Goal: Information Seeking & Learning: Find contact information

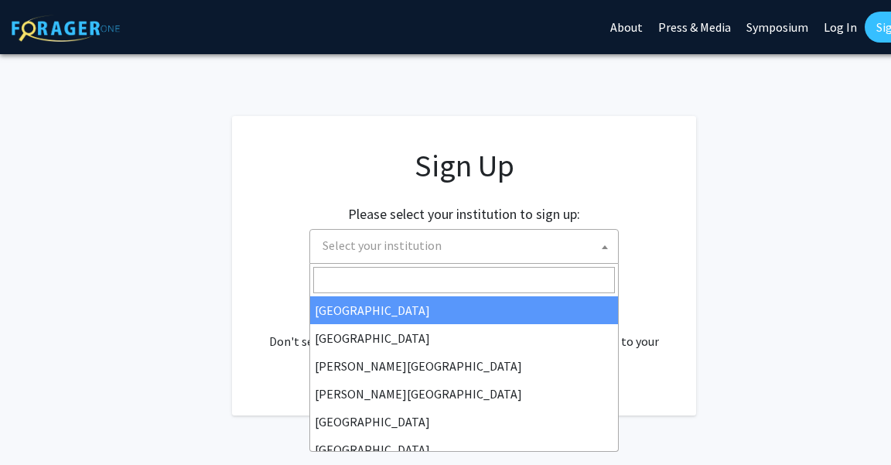
click at [526, 235] on span "Select your institution" at bounding box center [466, 246] width 301 height 32
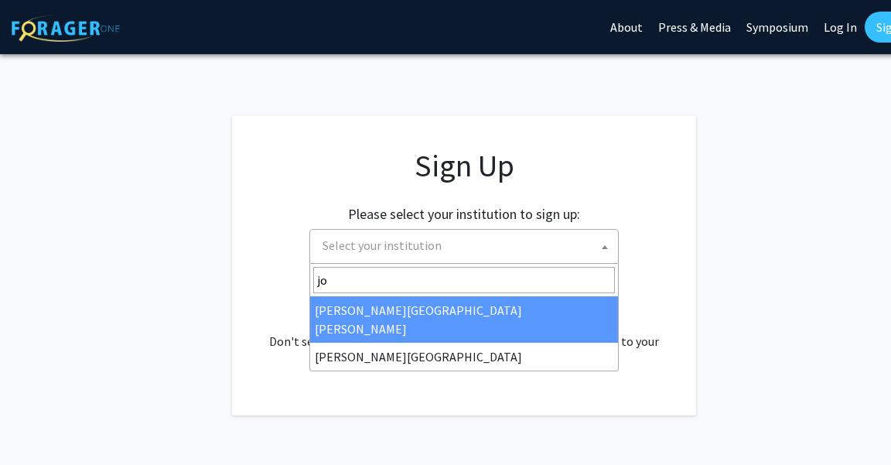
type input "joh"
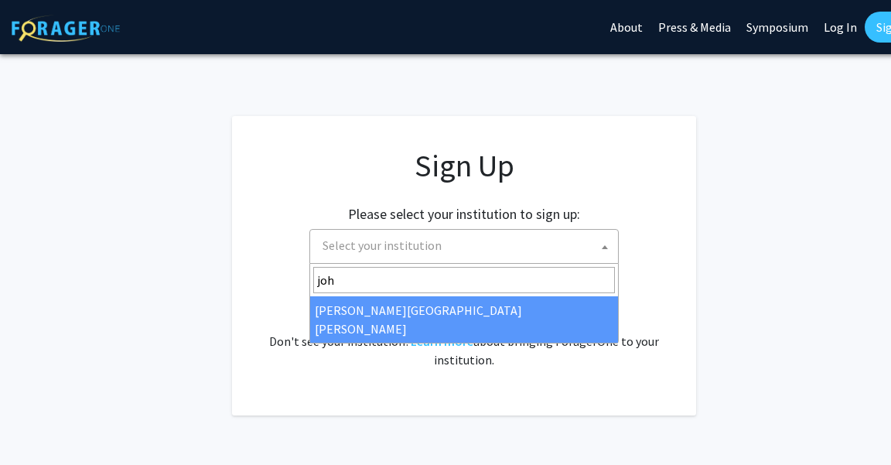
select select "1"
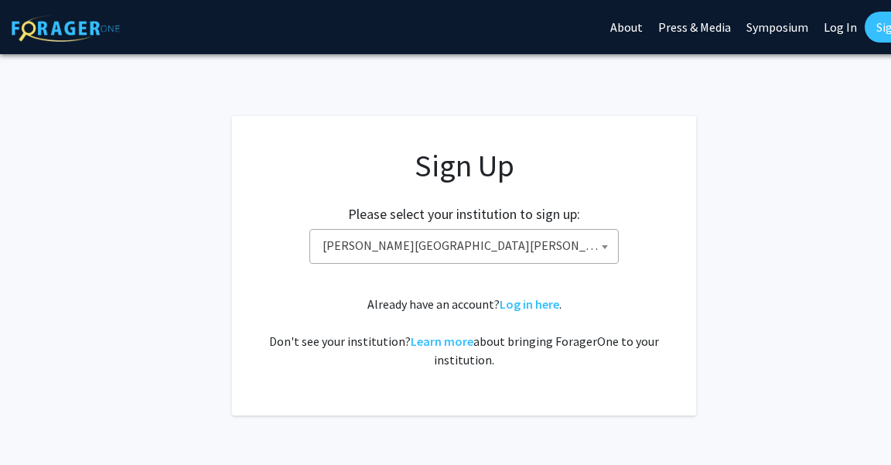
scroll to position [26, 0]
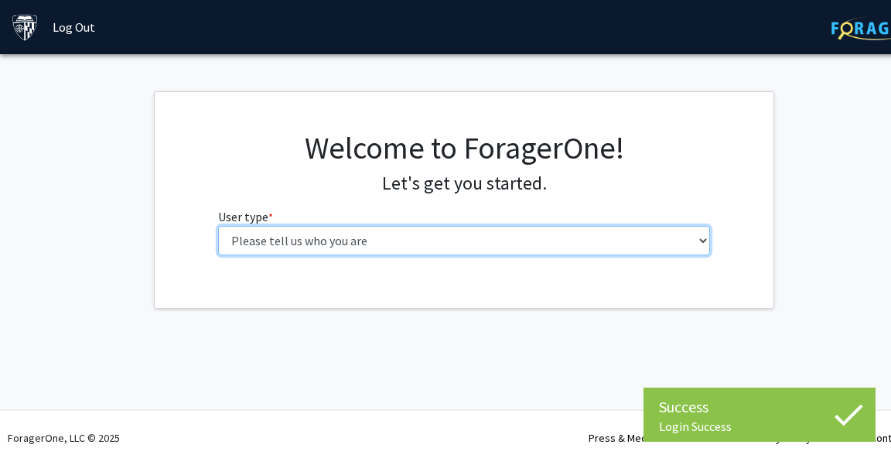
click at [580, 241] on select "Please tell us who you are Undergraduate Student Master's Student Doctoral Cand…" at bounding box center [464, 240] width 492 height 29
select select "2: masters"
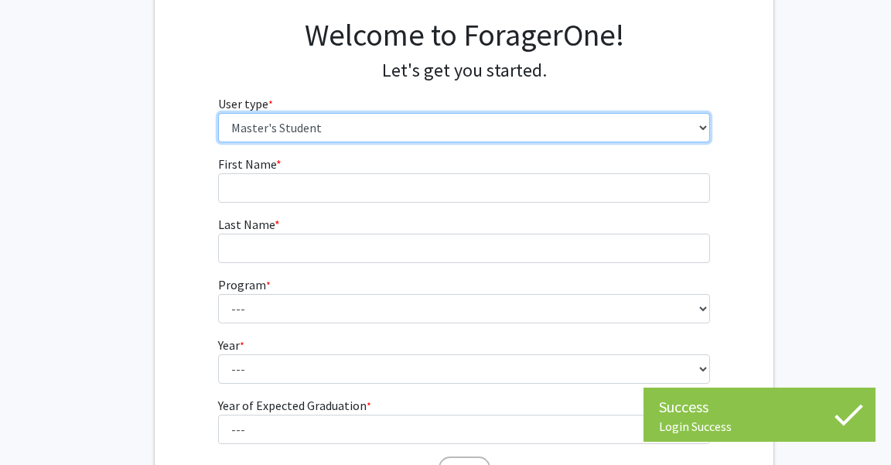
scroll to position [118, 0]
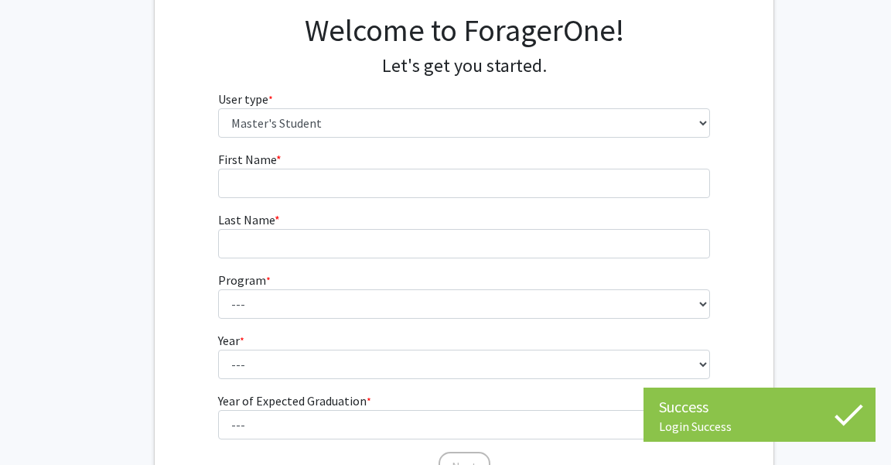
click at [474, 161] on fg-input "First Name * required" at bounding box center [464, 174] width 492 height 48
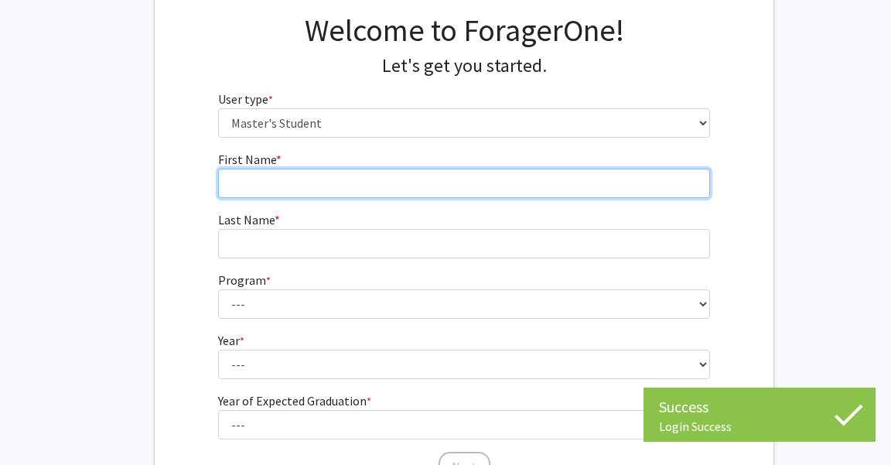
click at [473, 186] on input "First Name * required" at bounding box center [464, 183] width 492 height 29
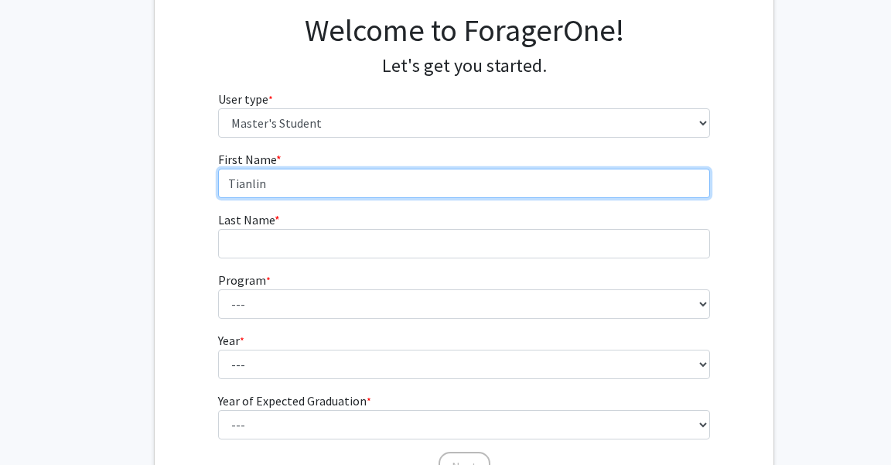
type input "Tianlin"
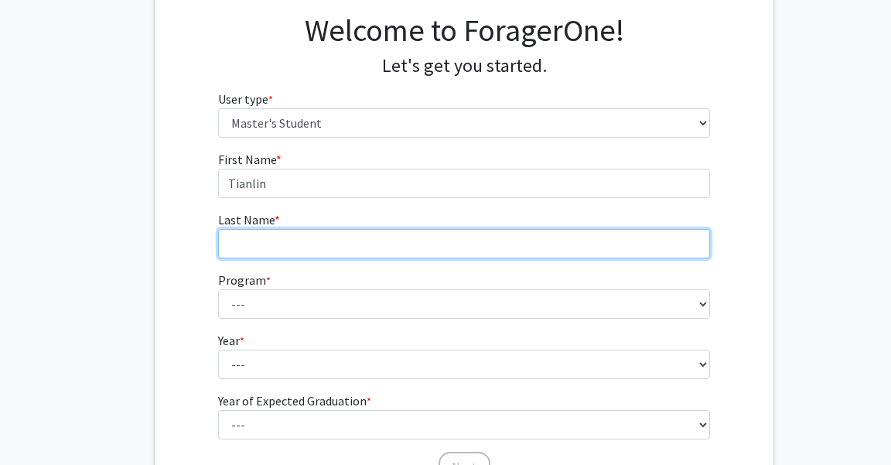
click at [478, 236] on input "Last Name * required" at bounding box center [464, 243] width 492 height 29
type input "[PERSON_NAME]"
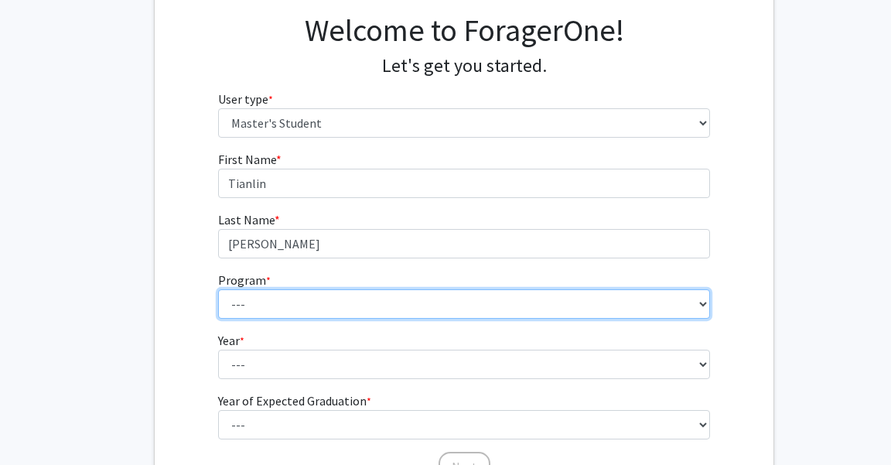
click at [478, 295] on select "--- Anatomy Education Applied and Computational Mathematics Applied Biomedical …" at bounding box center [464, 303] width 492 height 29
select select "15: 8"
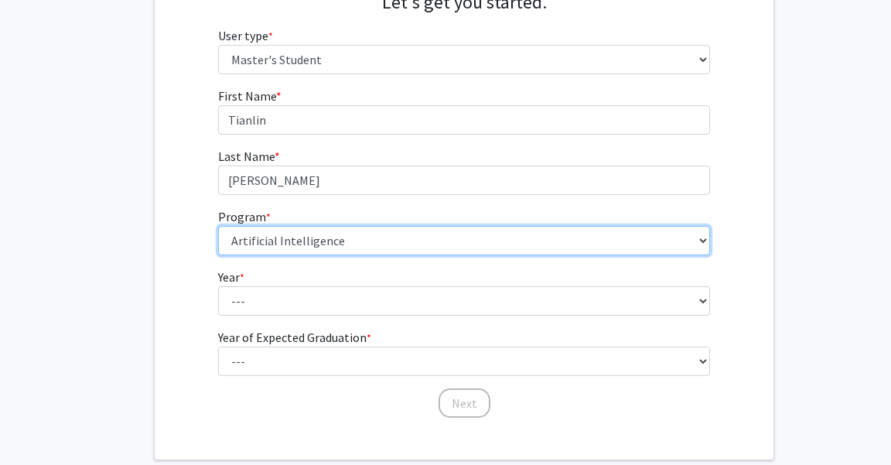
scroll to position [265, 0]
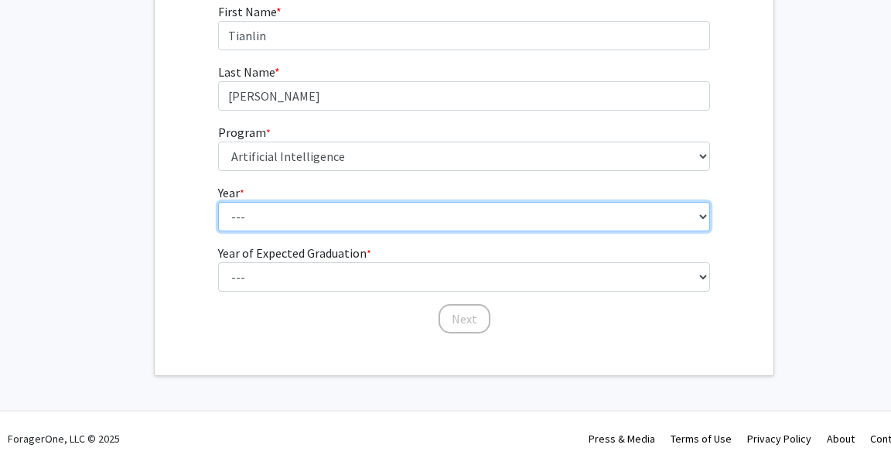
click at [424, 220] on select "--- First Year Second Year" at bounding box center [464, 216] width 492 height 29
select select "1: first_year"
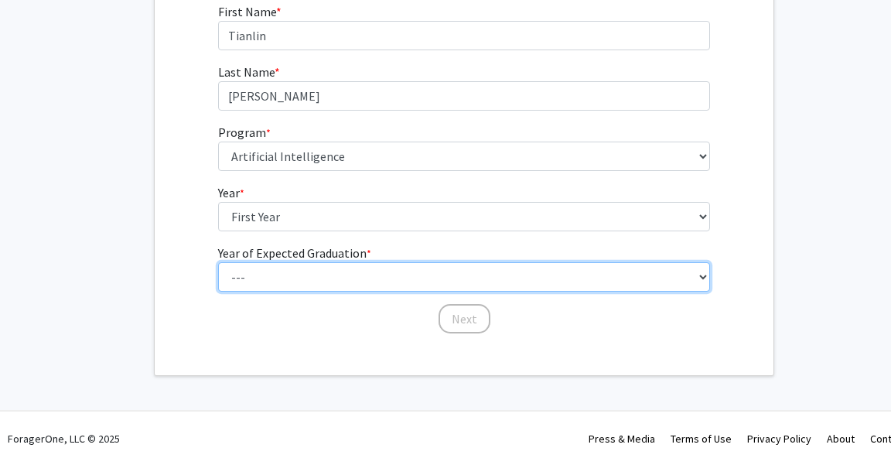
click at [419, 268] on select "--- 2025 2026 2027 2028 2029 2030 2031 2032 2033 2034" at bounding box center [464, 276] width 492 height 29
select select "4: 2028"
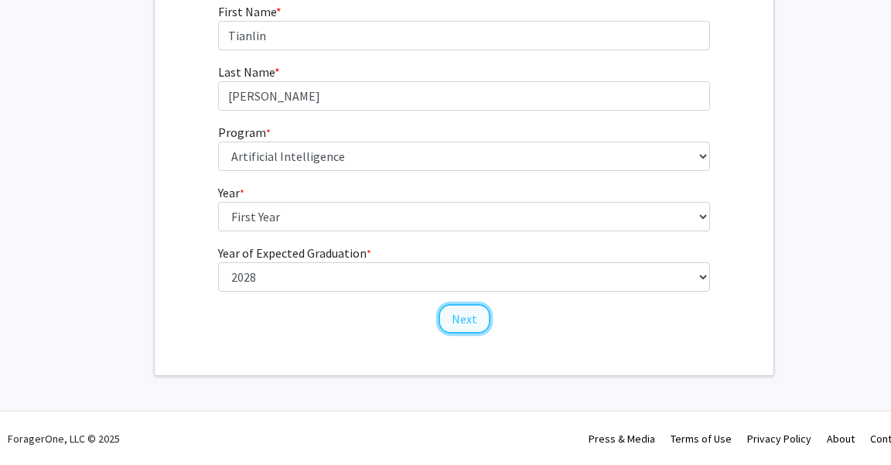
click at [471, 315] on button "Next" at bounding box center [464, 318] width 52 height 29
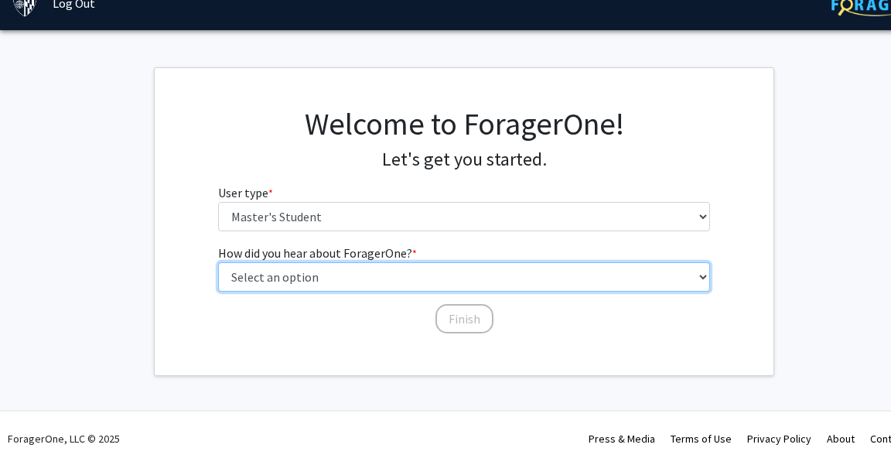
click at [466, 268] on select "Select an option Peer/student recommendation Faculty/staff recommendation Unive…" at bounding box center [464, 276] width 492 height 29
select select "3: university_website"
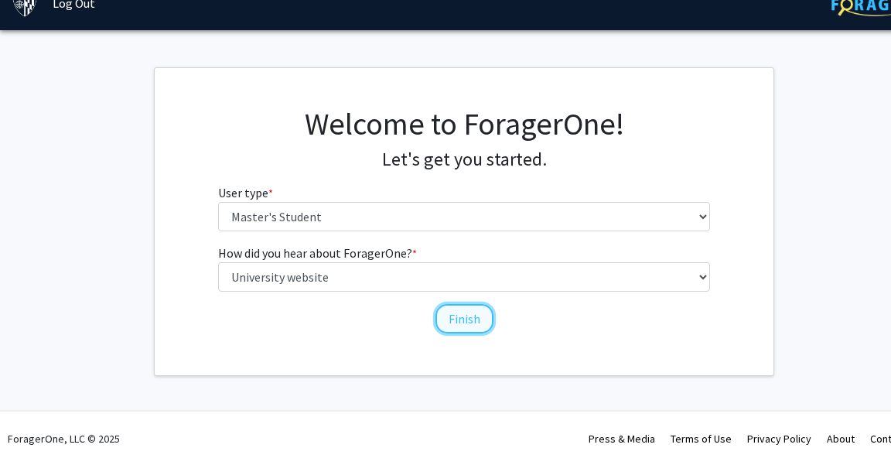
click at [462, 318] on button "Finish" at bounding box center [464, 318] width 58 height 29
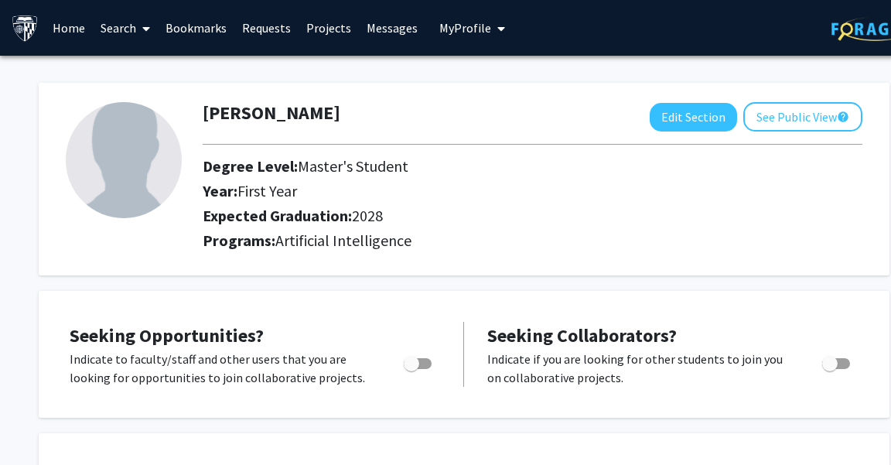
click at [141, 34] on span at bounding box center [143, 29] width 14 height 54
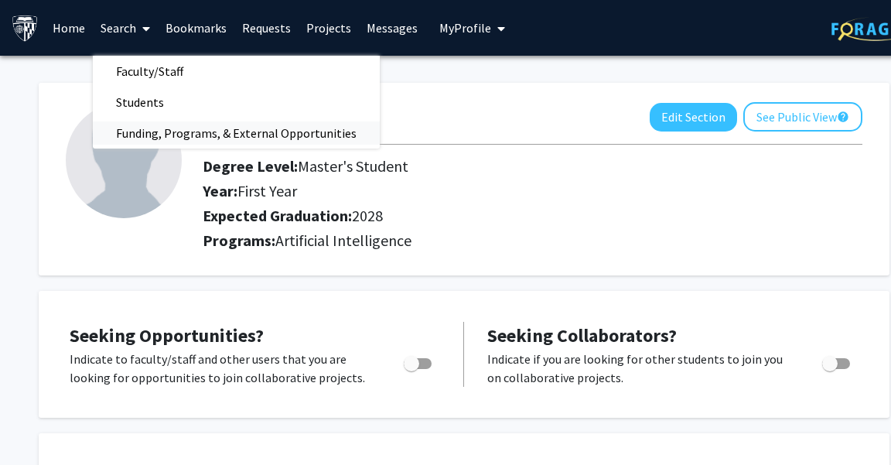
click at [170, 131] on span "Funding, Programs, & External Opportunities" at bounding box center [236, 133] width 287 height 31
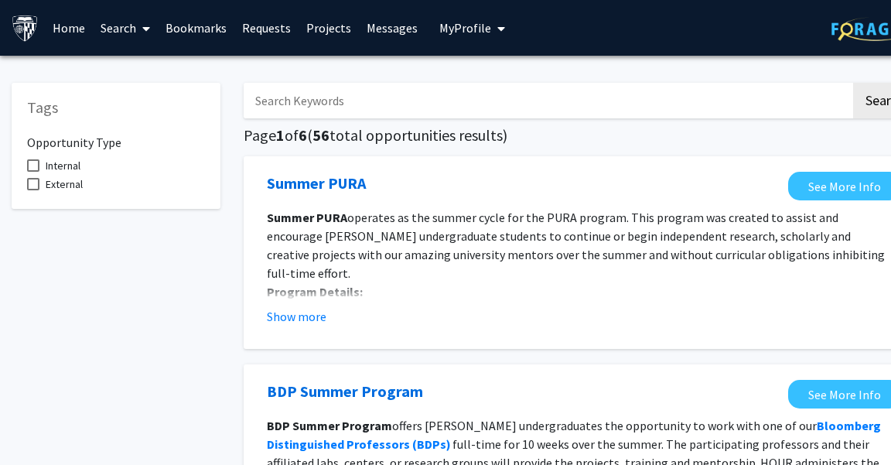
click at [184, 30] on link "Bookmarks" at bounding box center [196, 28] width 77 height 54
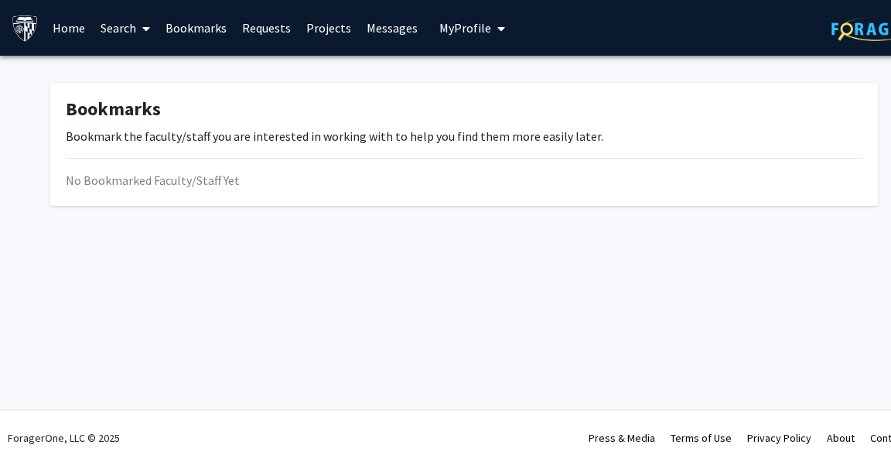
click at [135, 31] on link "Search" at bounding box center [125, 28] width 65 height 54
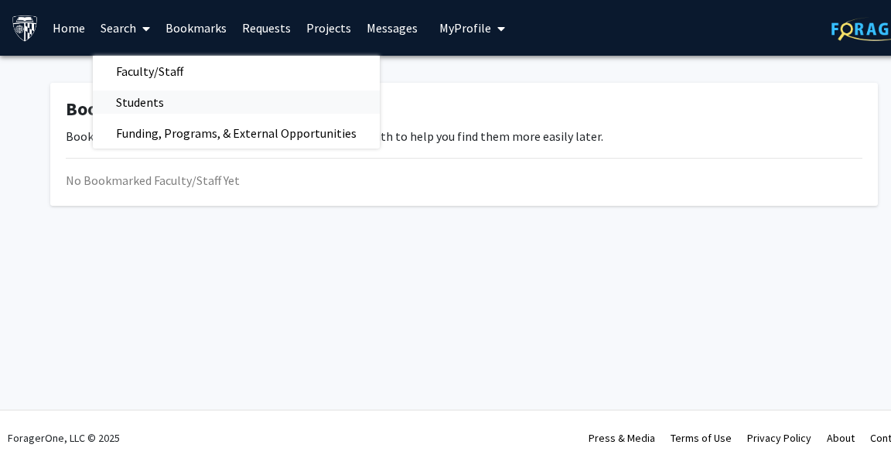
click at [165, 103] on span "Students" at bounding box center [140, 102] width 94 height 31
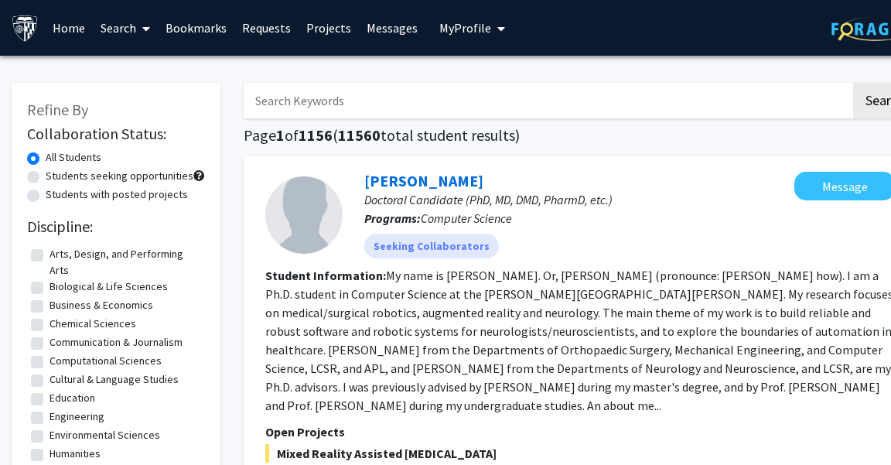
click at [131, 37] on link "Search" at bounding box center [125, 28] width 65 height 54
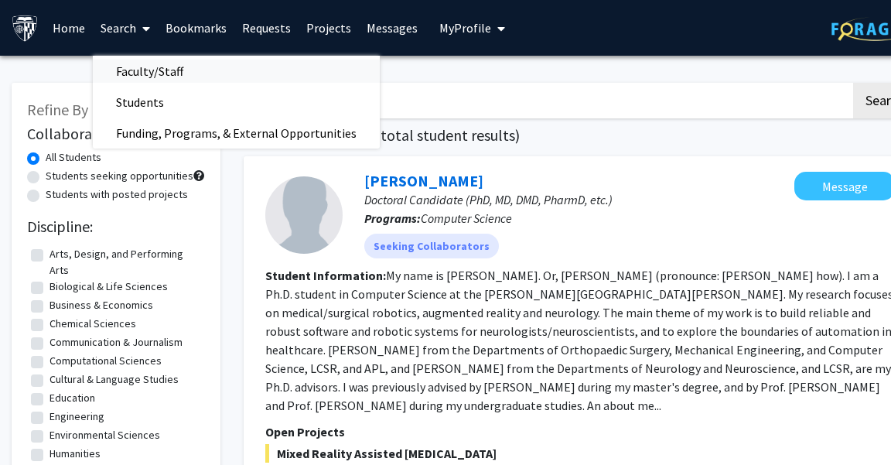
click at [221, 71] on link "Faculty/Staff" at bounding box center [236, 71] width 287 height 23
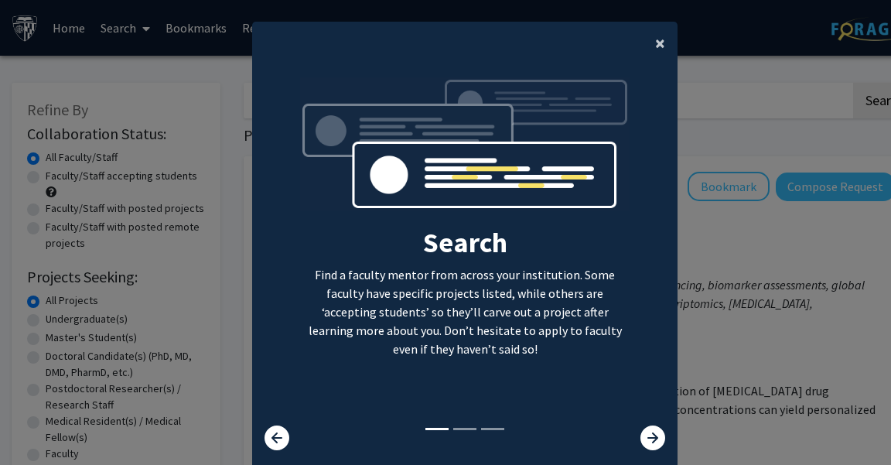
click at [660, 46] on span "×" at bounding box center [660, 43] width 10 height 24
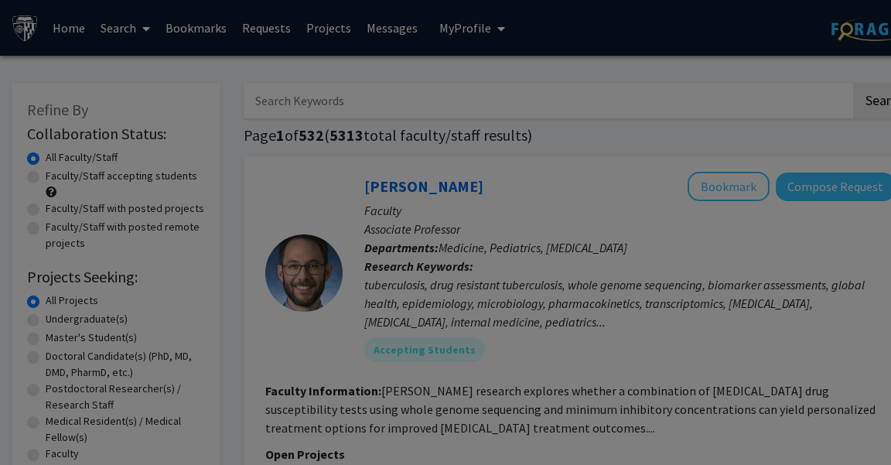
click at [662, 45] on div "Search Find a faculty mentor from across your institution. Some faculty have sp…" at bounding box center [465, 138] width 424 height 348
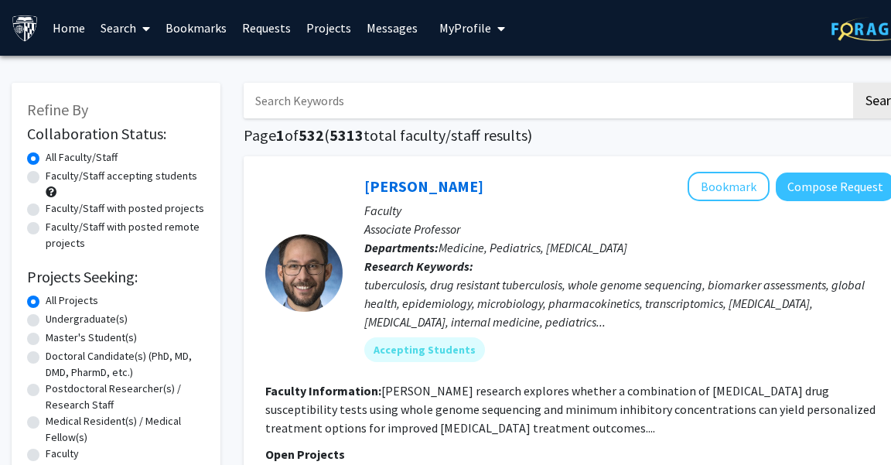
click at [425, 116] on input "Search Keywords" at bounding box center [547, 101] width 607 height 36
type input "s"
type input "autonomous vehicle"
click at [853, 83] on button "Search" at bounding box center [884, 101] width 63 height 36
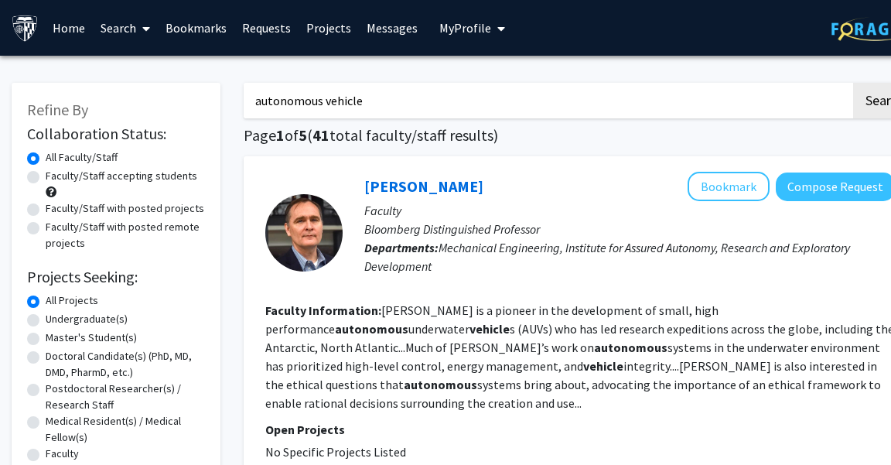
click at [180, 209] on label "Faculty/Staff with posted projects" at bounding box center [125, 208] width 158 height 16
click at [56, 209] on input "Faculty/Staff with posted projects" at bounding box center [51, 205] width 10 height 10
radio input "true"
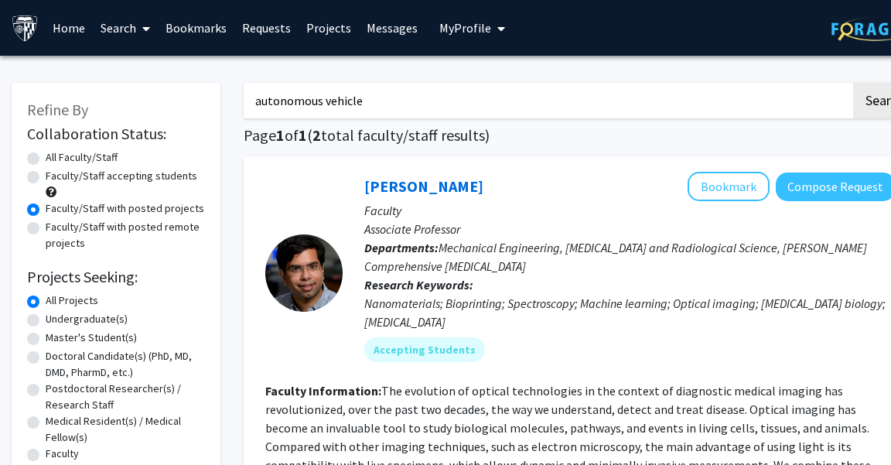
click at [332, 108] on input "autonomous vehicle" at bounding box center [547, 101] width 607 height 36
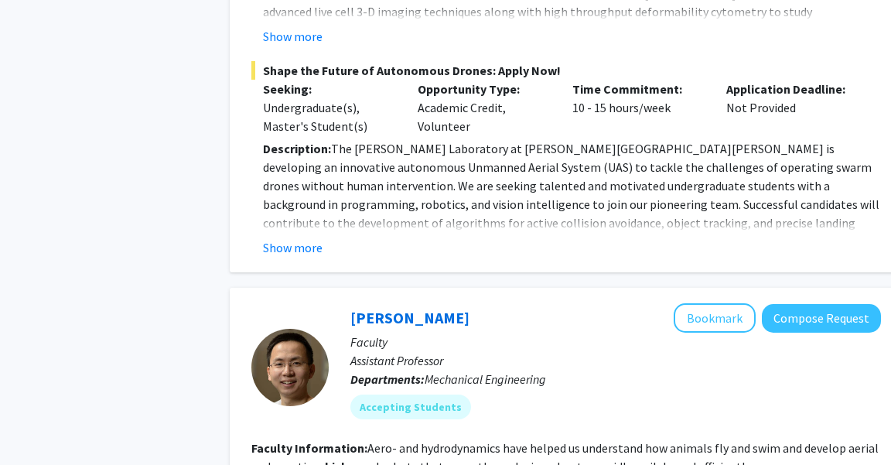
scroll to position [707, 14]
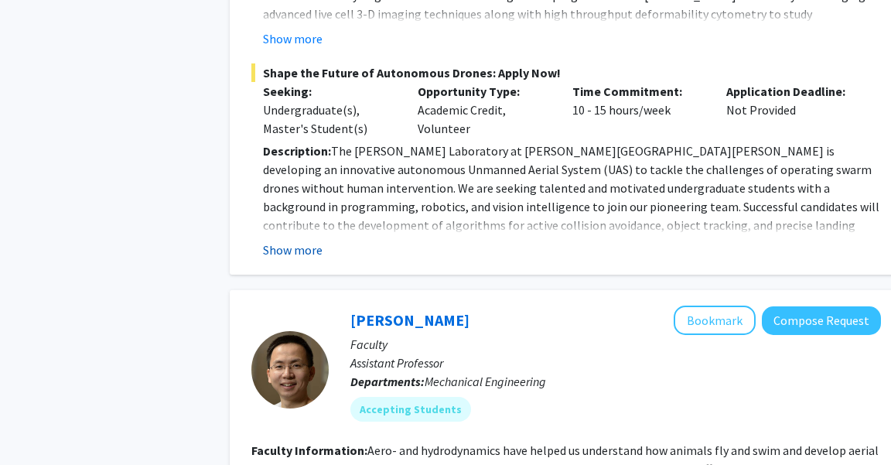
click at [306, 240] on button "Show more" at bounding box center [293, 249] width 60 height 19
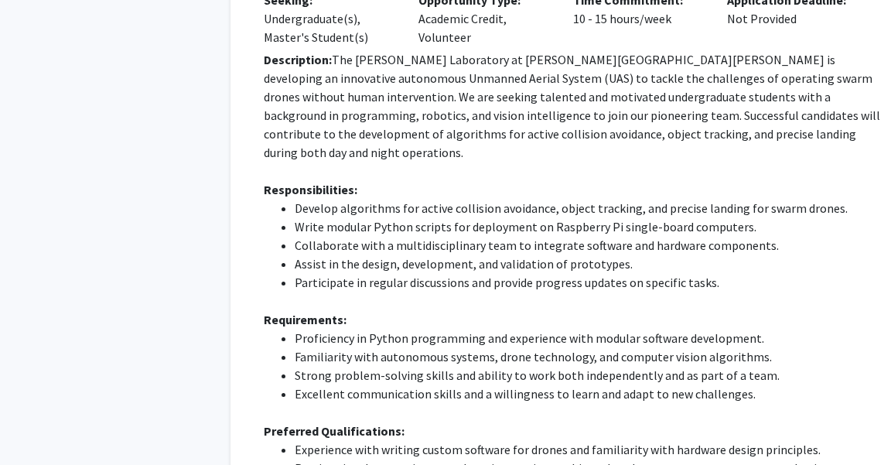
scroll to position [0, 13]
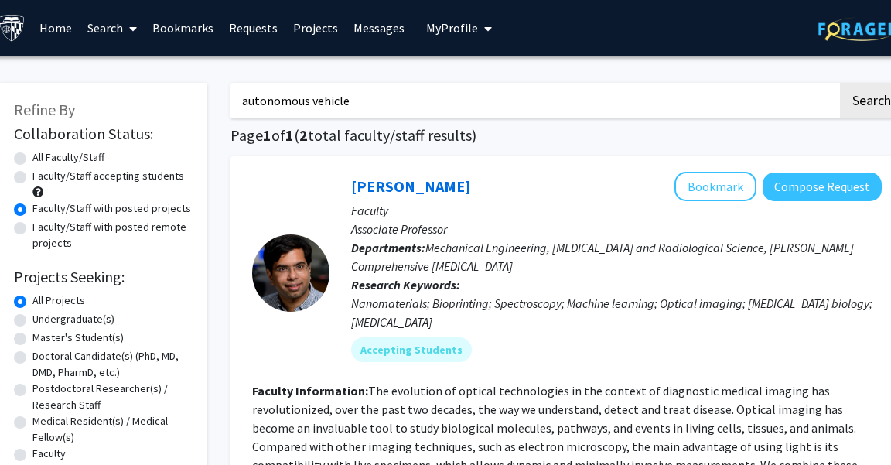
click at [297, 99] on input "autonomous vehicle" at bounding box center [533, 101] width 607 height 36
type input "oneli"
click at [111, 15] on link "Search" at bounding box center [112, 28] width 65 height 54
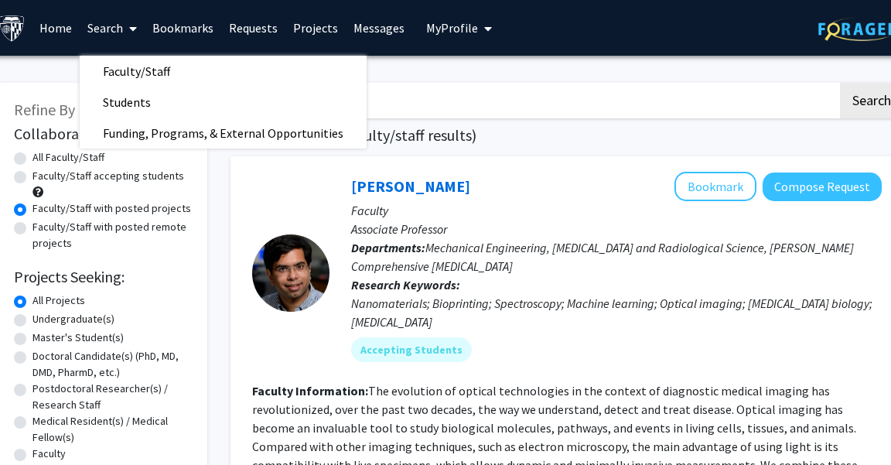
click at [189, 223] on label "Faculty/Staff with posted remote projects" at bounding box center [111, 235] width 159 height 32
click at [43, 223] on input "Faculty/Staff with posted remote projects" at bounding box center [37, 224] width 10 height 10
radio input "true"
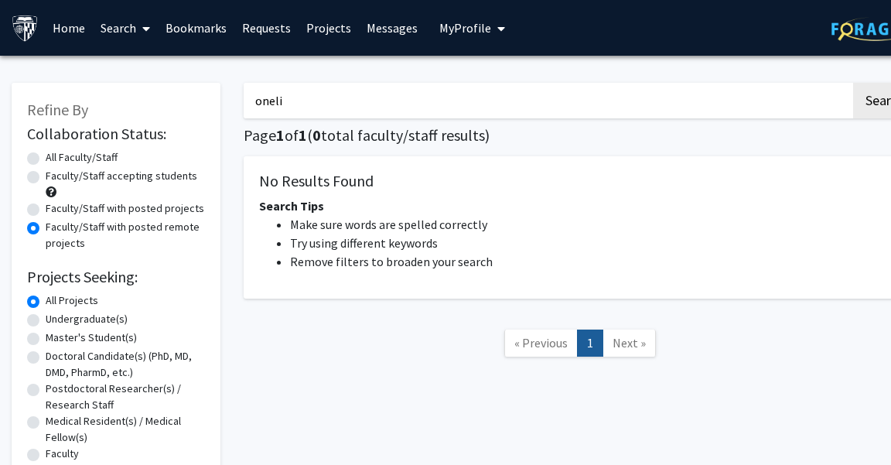
click at [67, 301] on label "All Projects" at bounding box center [72, 300] width 53 height 16
click at [56, 301] on input "All Projects" at bounding box center [51, 297] width 10 height 10
click at [101, 159] on label "All Faculty/Staff" at bounding box center [82, 157] width 72 height 16
click at [56, 159] on input "All Faculty/Staff" at bounding box center [51, 154] width 10 height 10
radio input "true"
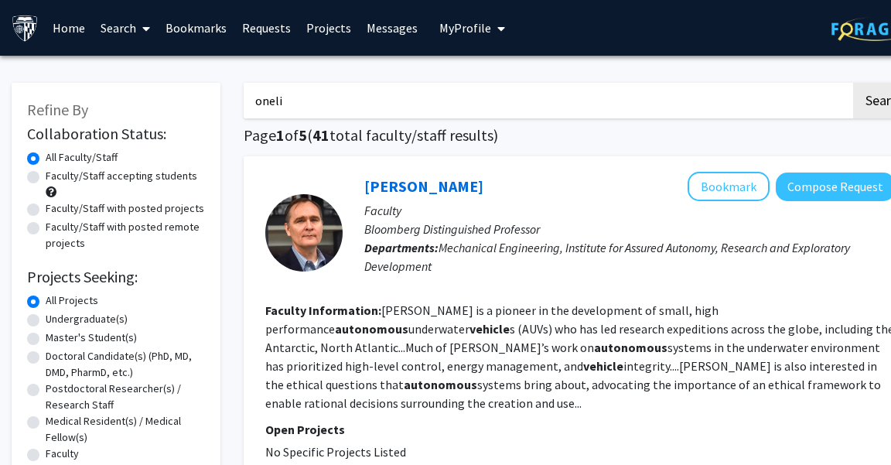
click at [321, 104] on input "oneli" at bounding box center [547, 101] width 607 height 36
type input "online"
click at [853, 83] on button "Search" at bounding box center [884, 101] width 63 height 36
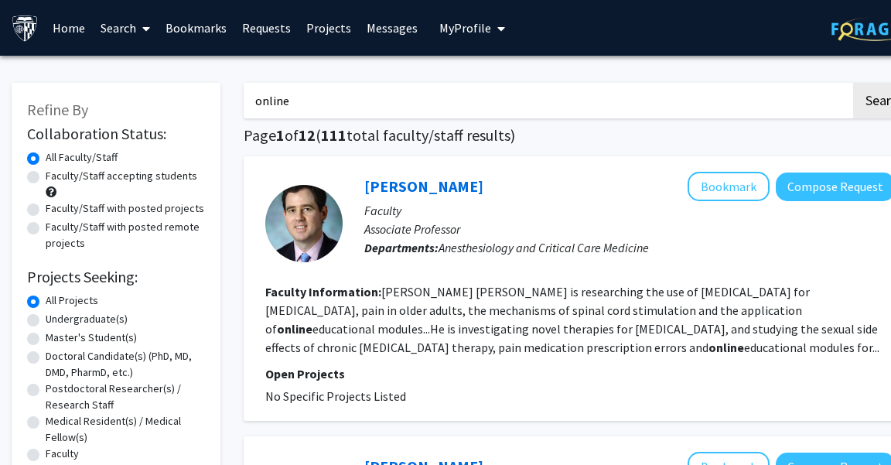
click at [337, 100] on input "online" at bounding box center [547, 101] width 607 height 36
click at [181, 203] on label "Faculty/Staff with posted projects" at bounding box center [125, 208] width 158 height 16
click at [56, 203] on input "Faculty/Staff with posted projects" at bounding box center [51, 205] width 10 height 10
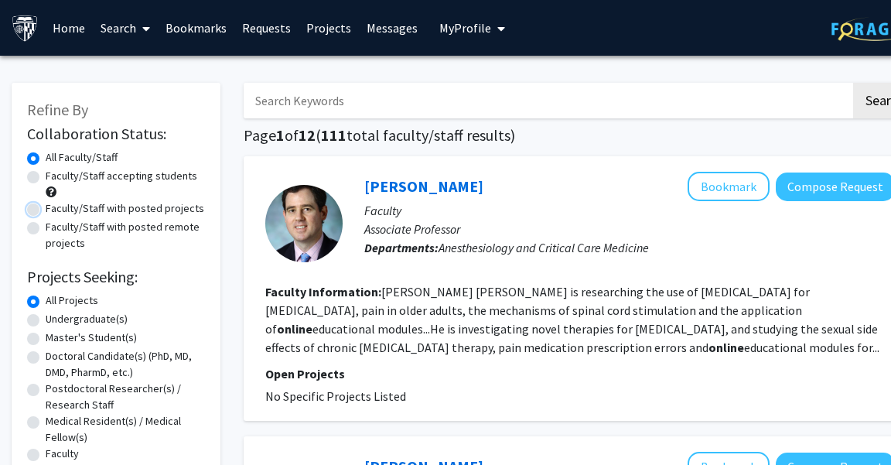
radio input "true"
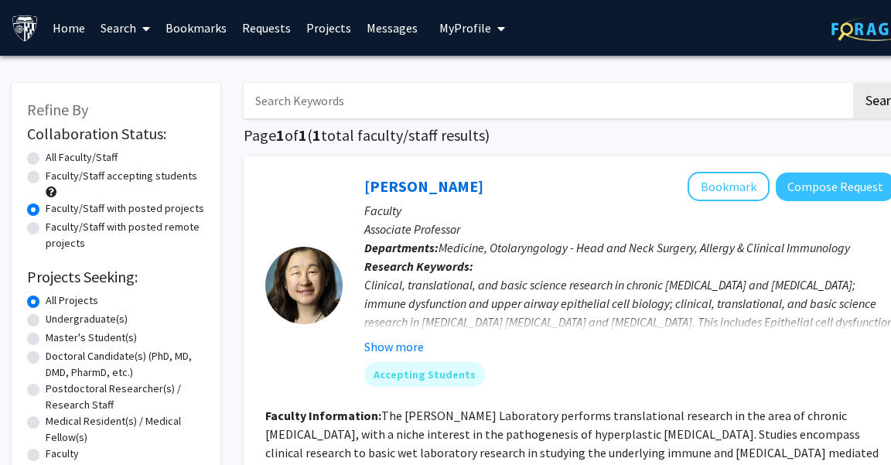
click at [182, 230] on label "Faculty/Staff with posted remote projects" at bounding box center [125, 235] width 159 height 32
click at [56, 229] on input "Faculty/Staff with posted remote projects" at bounding box center [51, 224] width 10 height 10
radio input "true"
click at [399, 104] on input "Search Keywords" at bounding box center [547, 101] width 607 height 36
type input "vision"
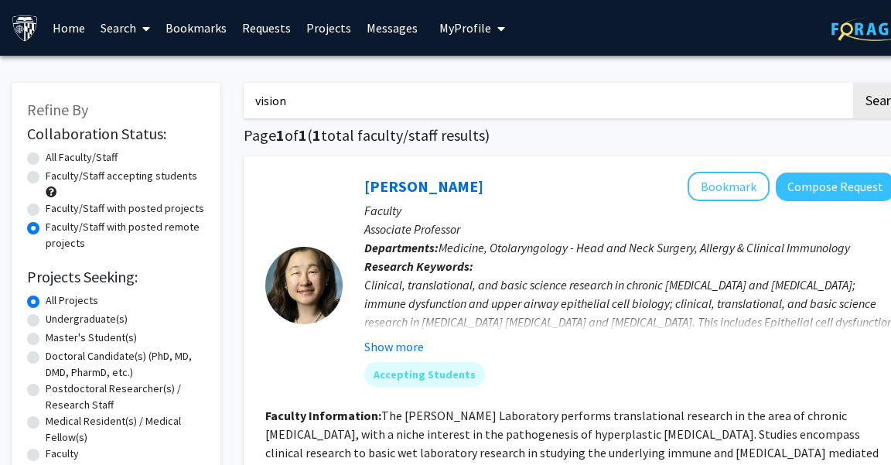
click at [853, 83] on button "Search" at bounding box center [884, 101] width 63 height 36
radio input "true"
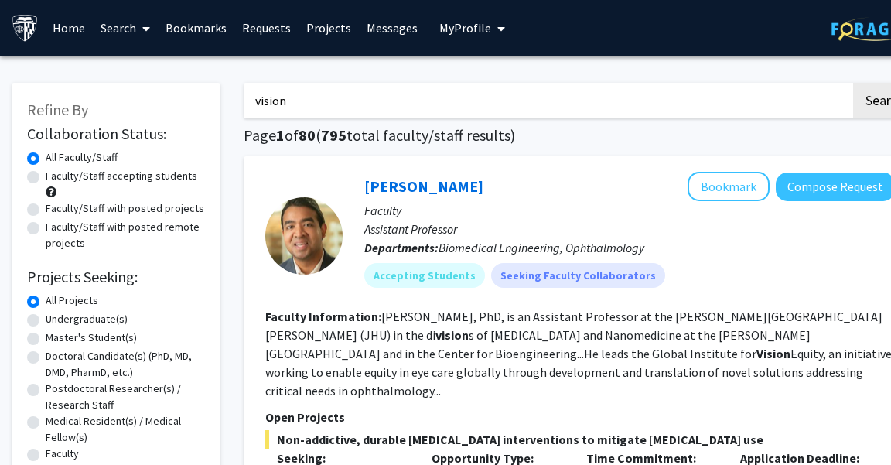
click at [172, 227] on label "Faculty/Staff with posted remote projects" at bounding box center [125, 235] width 159 height 32
click at [56, 227] on input "Faculty/Staff with posted remote projects" at bounding box center [51, 224] width 10 height 10
radio input "true"
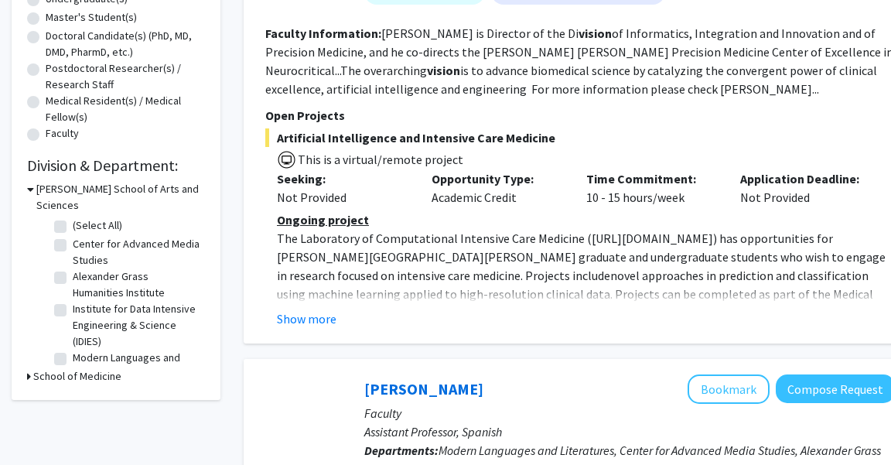
scroll to position [342, 0]
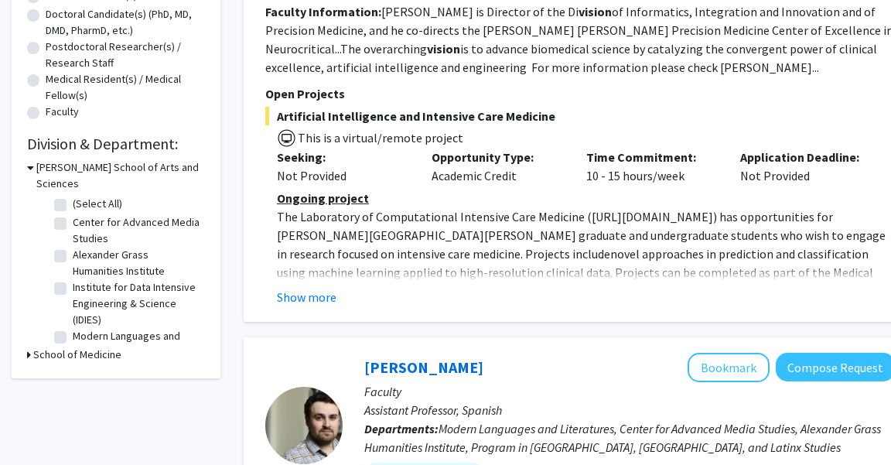
click at [296, 290] on button "Show more" at bounding box center [307, 297] width 60 height 19
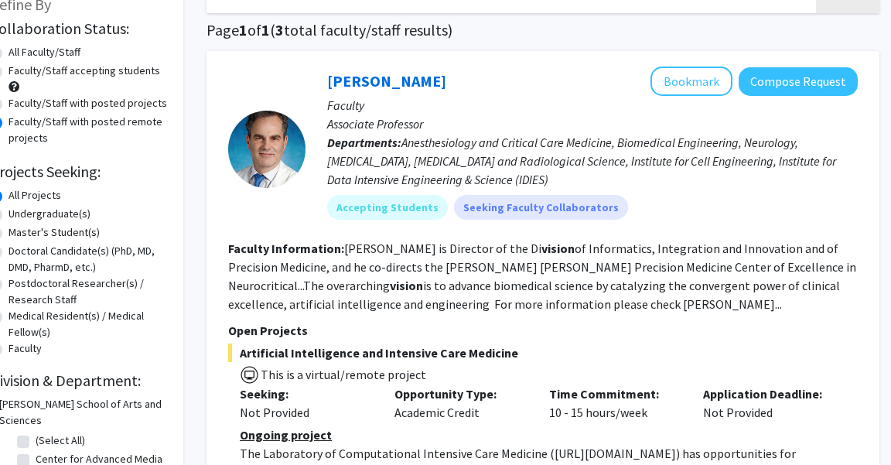
scroll to position [104, 37]
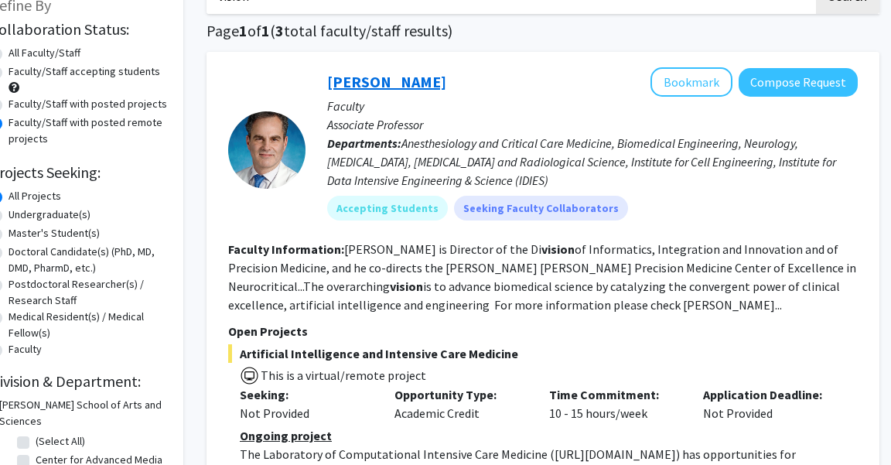
drag, startPoint x: 322, startPoint y: 83, endPoint x: 430, endPoint y: 81, distance: 107.5
click at [430, 81] on div "[PERSON_NAME] Bookmark Compose Request Faculty Associate Professor Departments:…" at bounding box center [581, 149] width 552 height 165
copy link "[PERSON_NAME]"
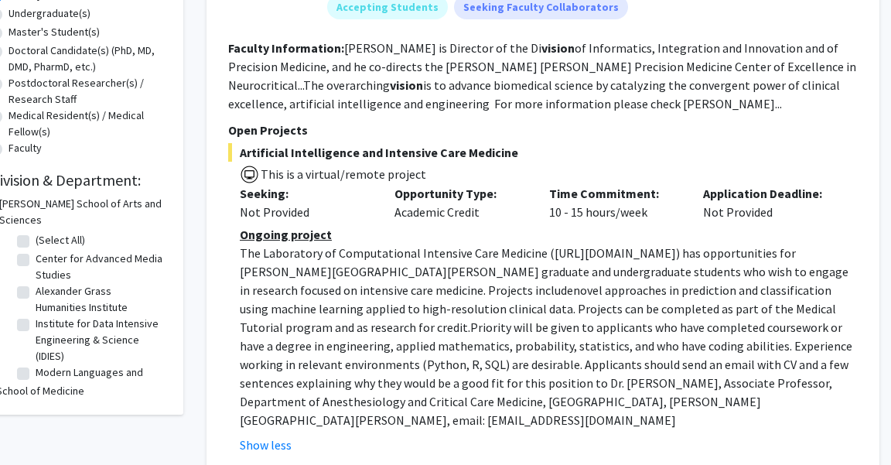
scroll to position [306, 37]
